Goal: Information Seeking & Learning: Learn about a topic

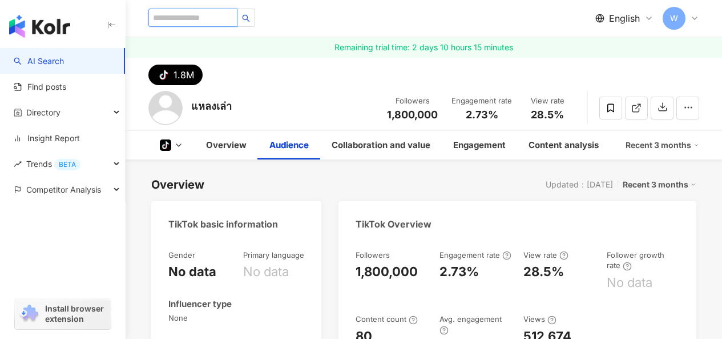
click at [207, 20] on input "search" at bounding box center [192, 18] width 89 height 18
paste input "*********"
type input "*********"
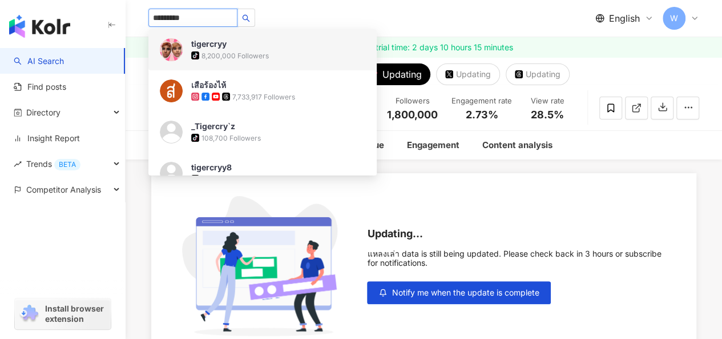
click at [180, 53] on img at bounding box center [171, 49] width 23 height 23
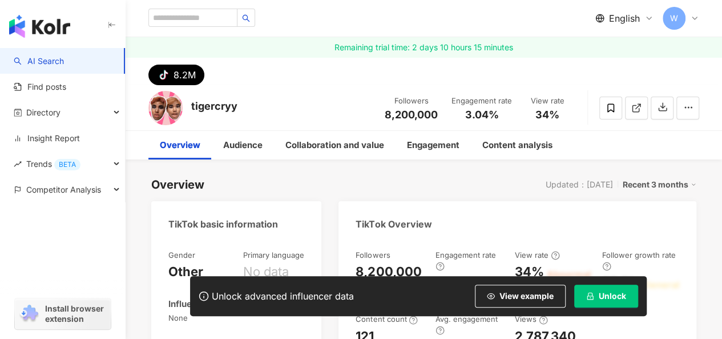
click at [613, 293] on span "Unlock" at bounding box center [612, 295] width 27 height 9
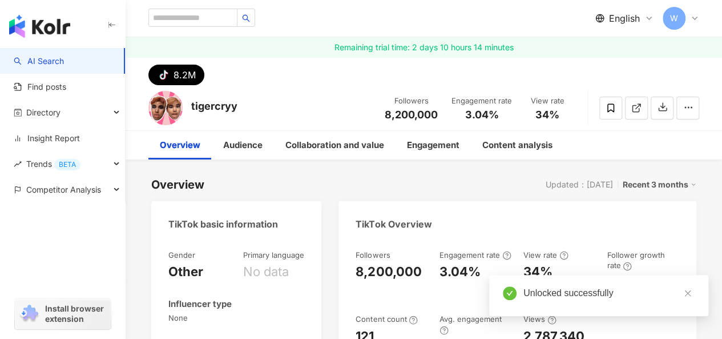
drag, startPoint x: 441, startPoint y: 156, endPoint x: 474, endPoint y: 157, distance: 33.1
click at [478, 249] on div "Followers 8,200,000 Engagement rate 3.04% View rate 34% Follower growth rate No…" at bounding box center [518, 302] width 324 height 106
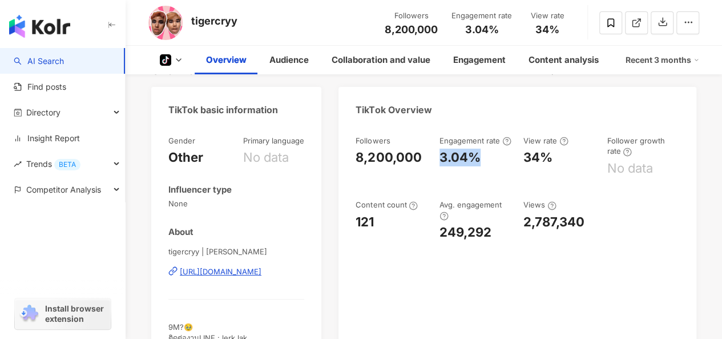
click at [554, 160] on div "34%" at bounding box center [559, 157] width 72 height 18
click at [522, 154] on div "Followers 8,200,000 Engagement rate 3.04% View rate 34% Follower growth rate No…" at bounding box center [518, 188] width 324 height 106
drag, startPoint x: 526, startPoint y: 155, endPoint x: 547, endPoint y: 155, distance: 21.7
click at [547, 155] on div "34%" at bounding box center [537, 157] width 29 height 18
copy div "34%"
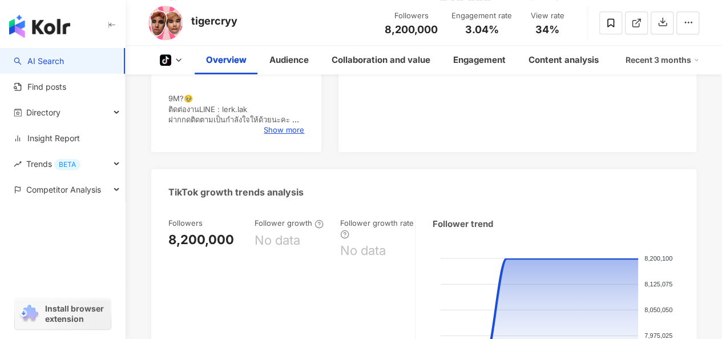
scroll to position [628, 0]
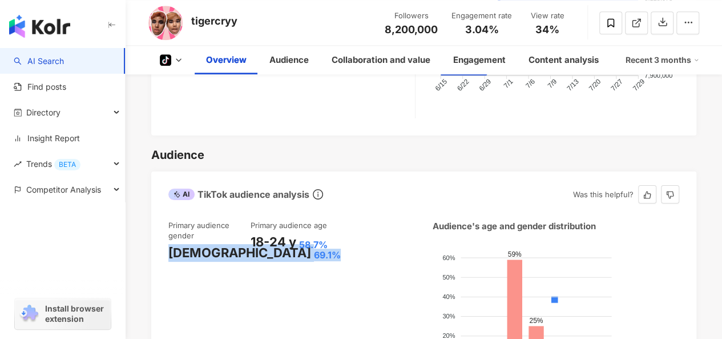
drag, startPoint x: 171, startPoint y: 251, endPoint x: 240, endPoint y: 253, distance: 68.5
click at [240, 253] on div "[DEMOGRAPHIC_DATA] 69.1%" at bounding box center [209, 253] width 82 height 18
copy div "[DEMOGRAPHIC_DATA] 69.1%"
